Goal: Task Accomplishment & Management: Use online tool/utility

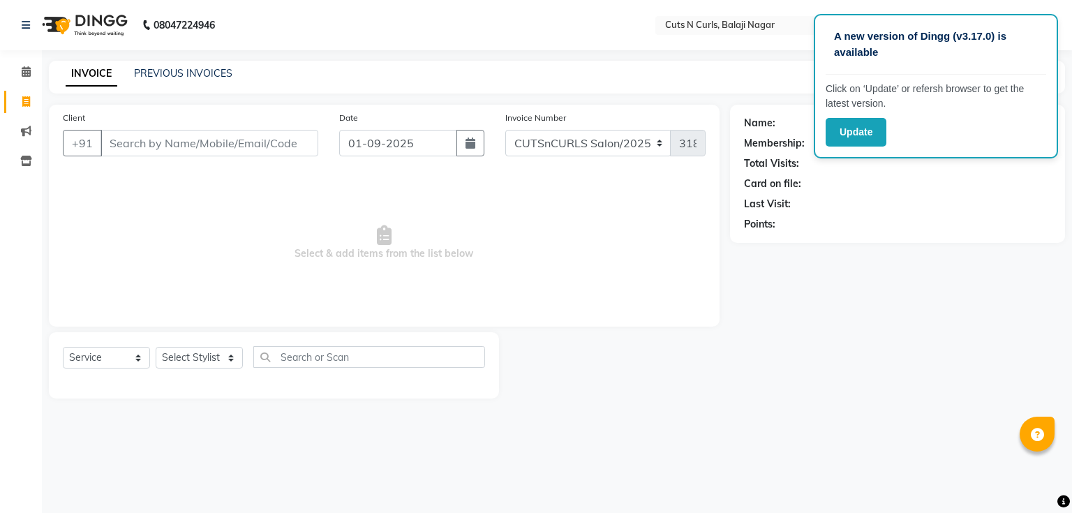
select select "service"
click at [21, 103] on span at bounding box center [26, 102] width 24 height 16
select select "service"
click at [25, 65] on span at bounding box center [26, 72] width 24 height 16
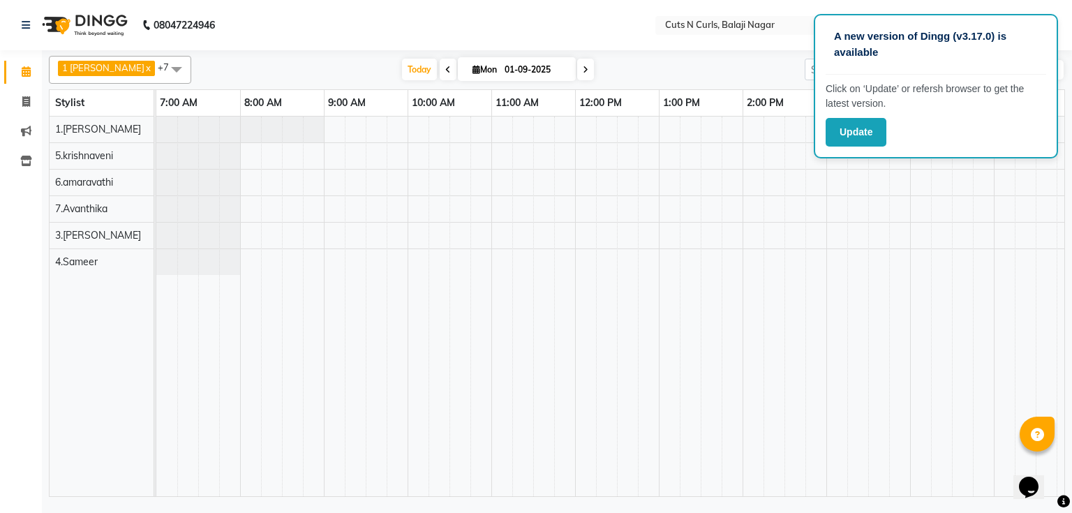
select select "service"
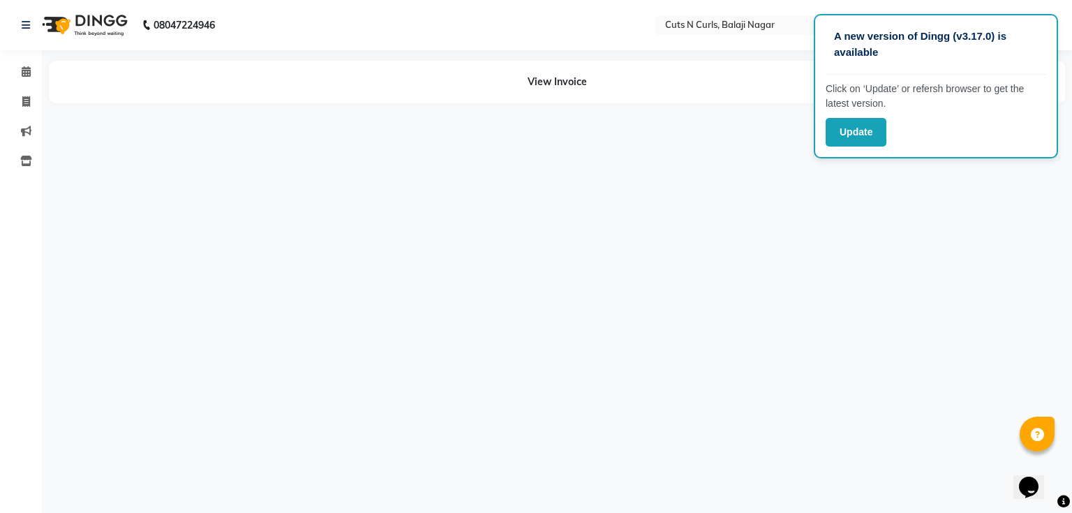
select select "service"
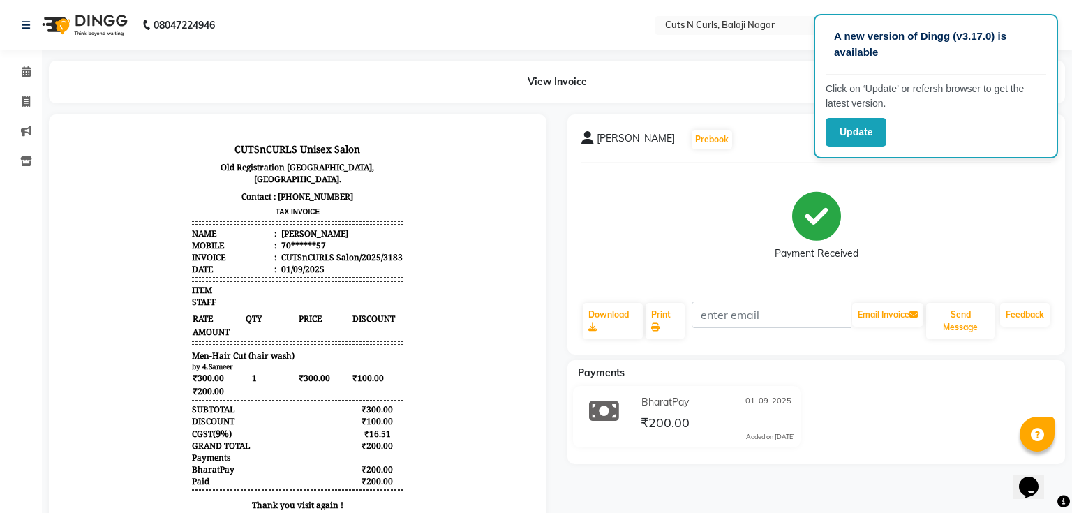
select select "service"
